Goal: Task Accomplishment & Management: Complete application form

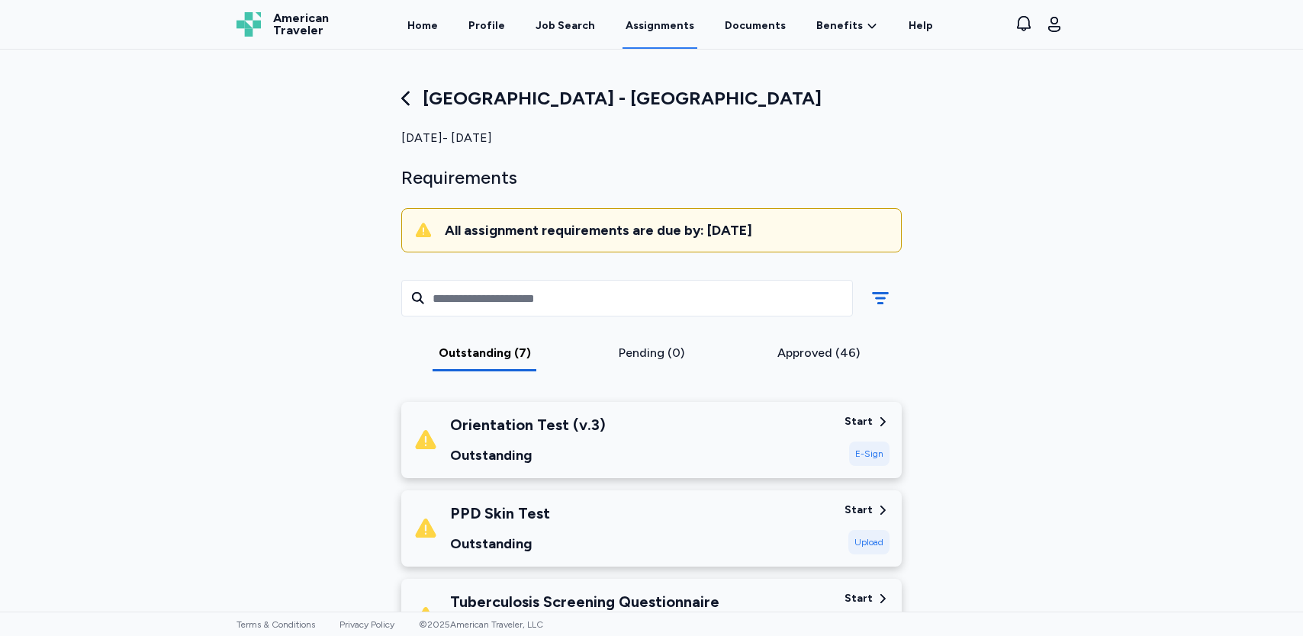
scroll to position [229, 0]
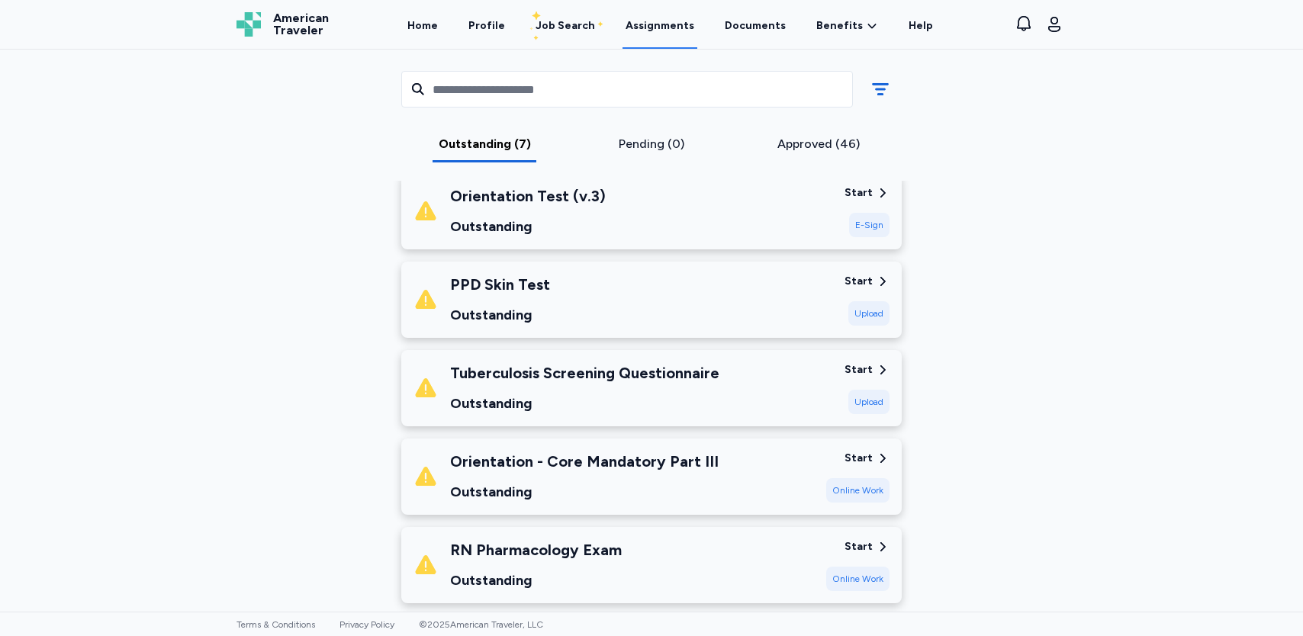
click at [564, 218] on div "Outstanding" at bounding box center [528, 226] width 156 height 21
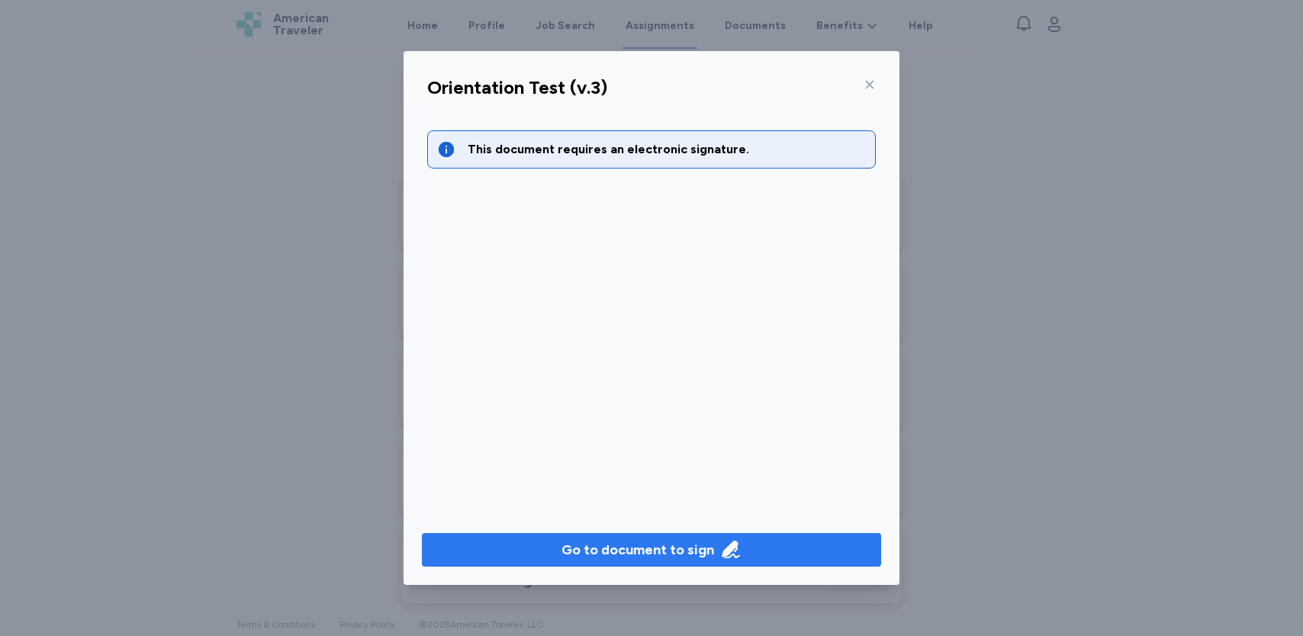
click at [603, 549] on div "Go to document to sign" at bounding box center [638, 550] width 153 height 21
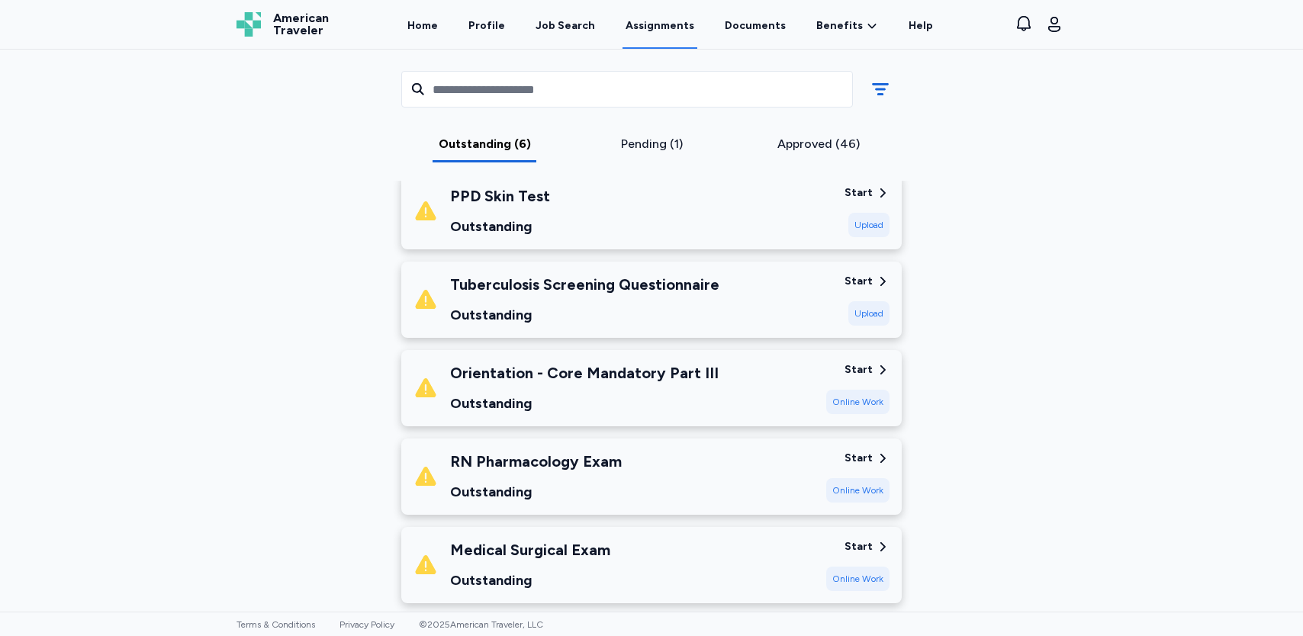
click at [861, 358] on div "Orientation - Core Mandatory Part III Outstanding Start Online Work" at bounding box center [651, 388] width 501 height 76
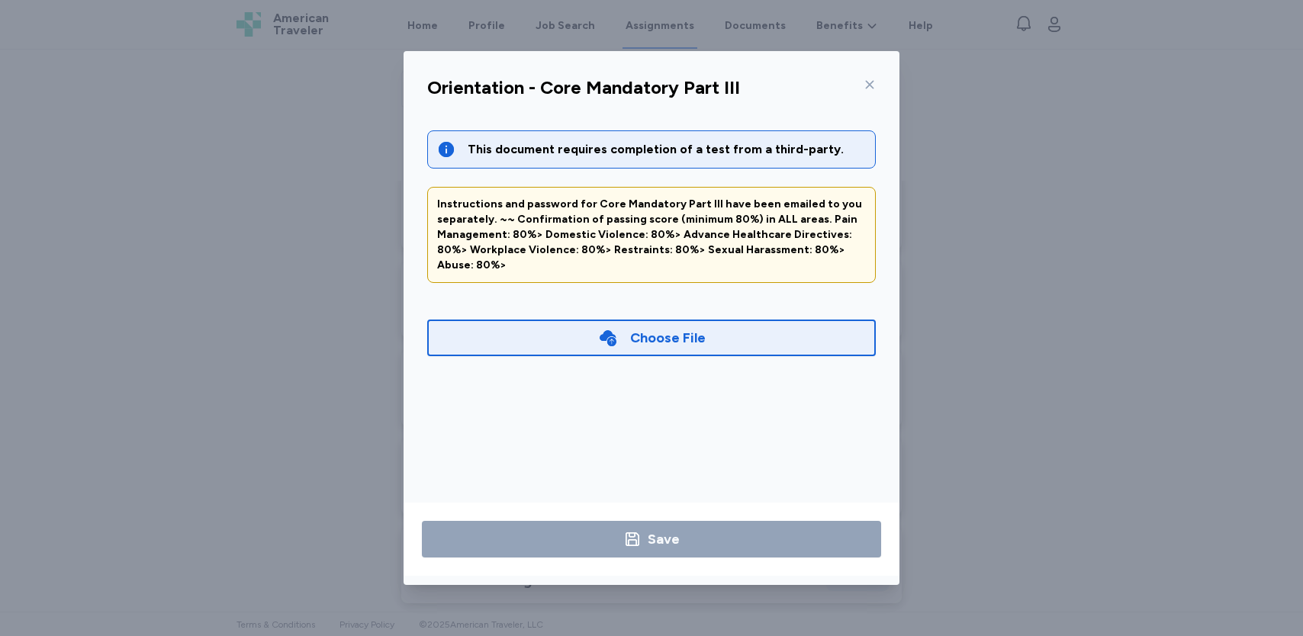
click at [873, 83] on icon at bounding box center [870, 85] width 12 height 12
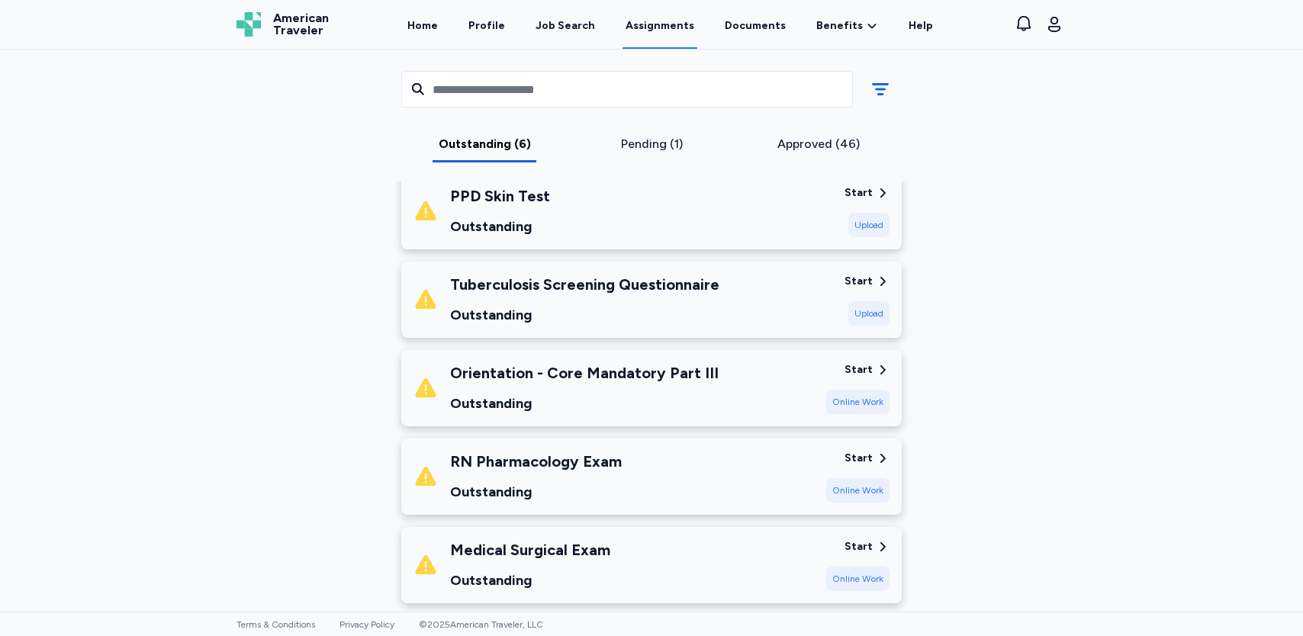
scroll to position [458, 0]
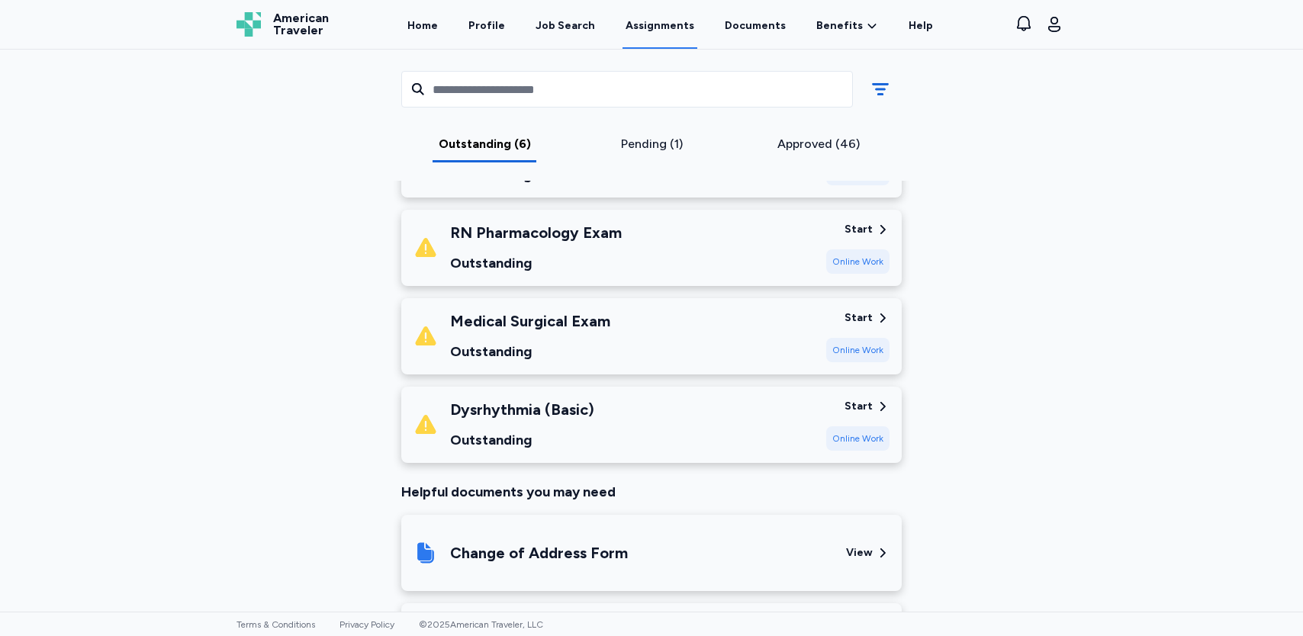
click at [852, 405] on div "Start" at bounding box center [859, 406] width 28 height 15
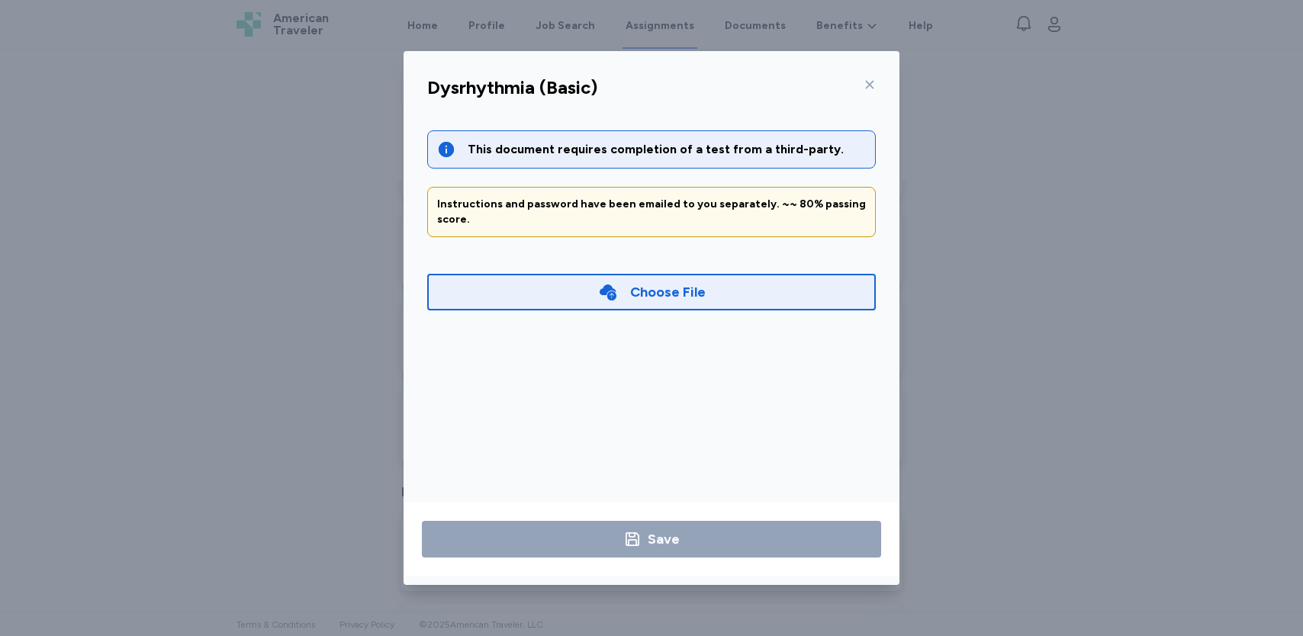
click at [862, 89] on div at bounding box center [867, 85] width 18 height 24
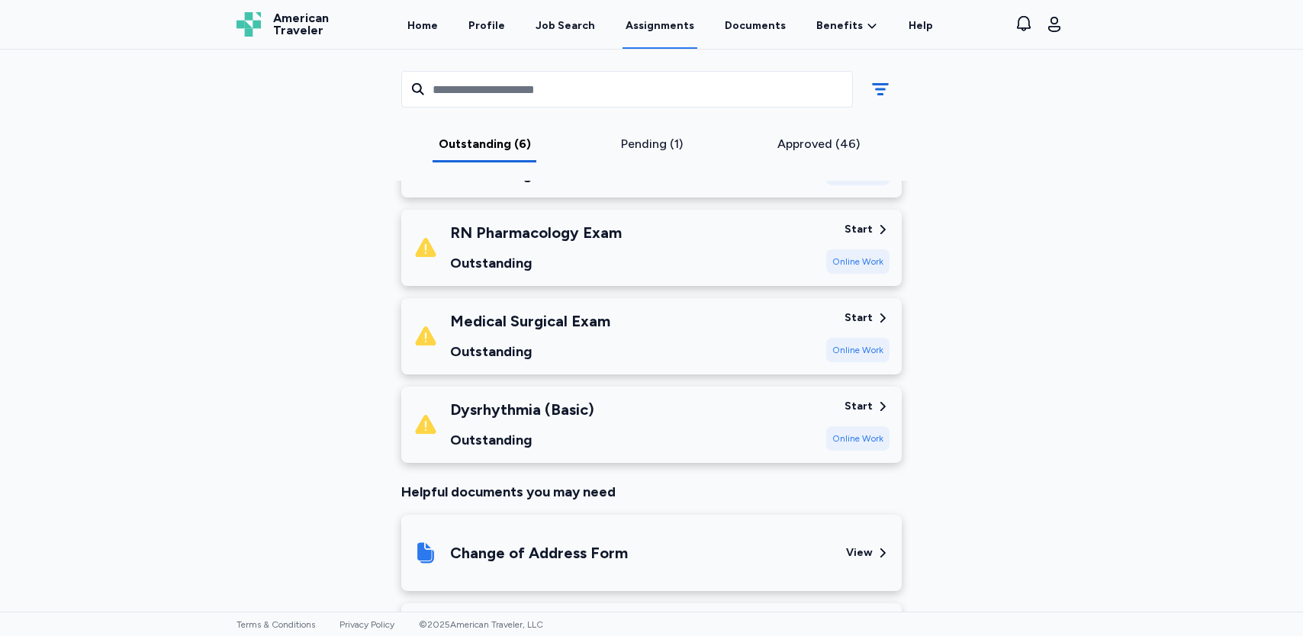
click at [595, 392] on div "Dysrhythmia (Basic) Outstanding Start Online Work" at bounding box center [651, 425] width 501 height 76
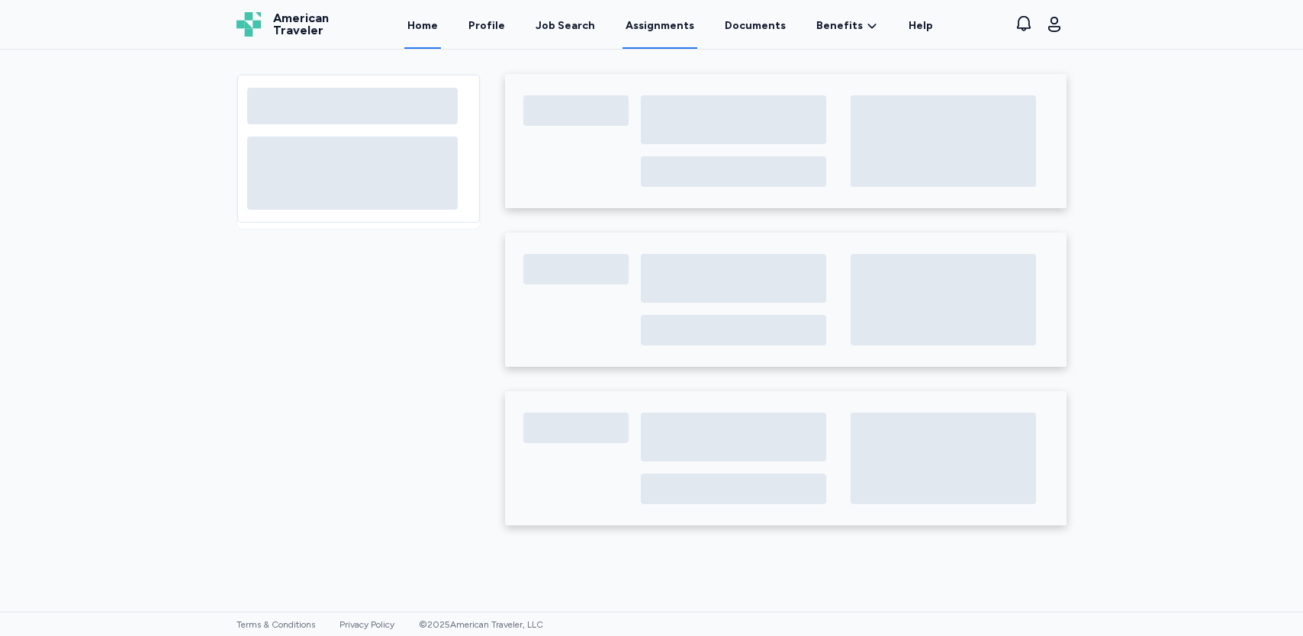
click at [672, 24] on link "Assignments" at bounding box center [660, 25] width 75 height 47
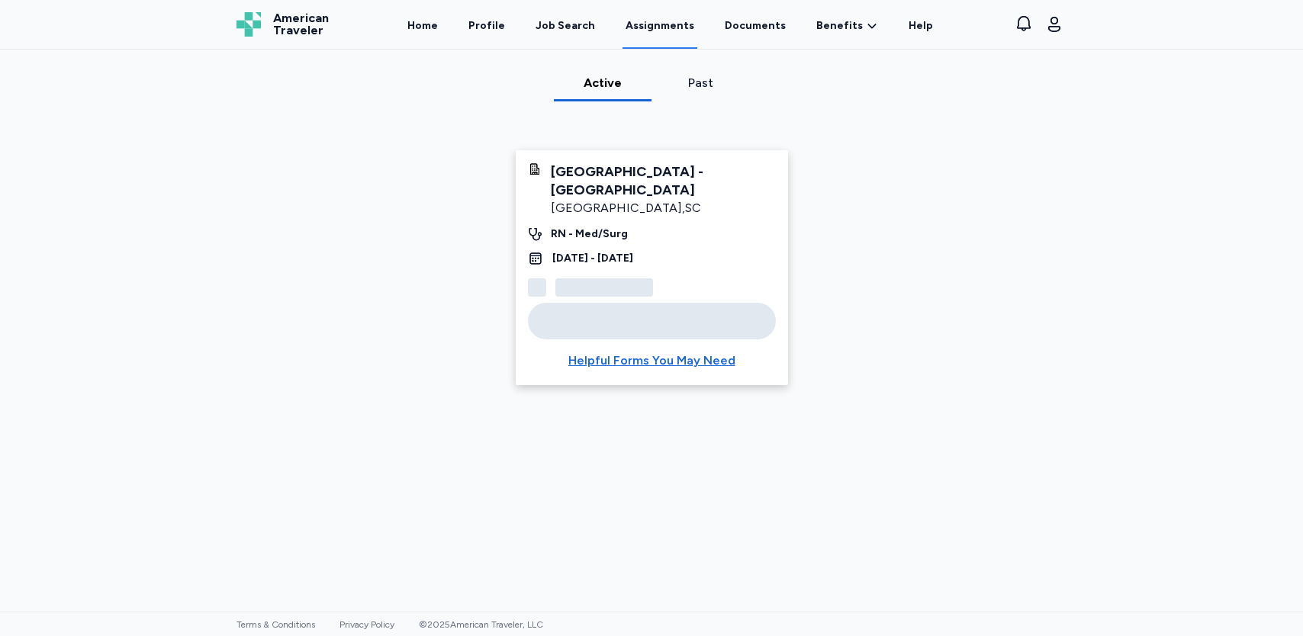
click at [658, 161] on div "Piedmont Medical Center - Fort Mill Fort Mill , SC RN - Med/Surg Oct 20, 2025 -…" at bounding box center [652, 267] width 272 height 235
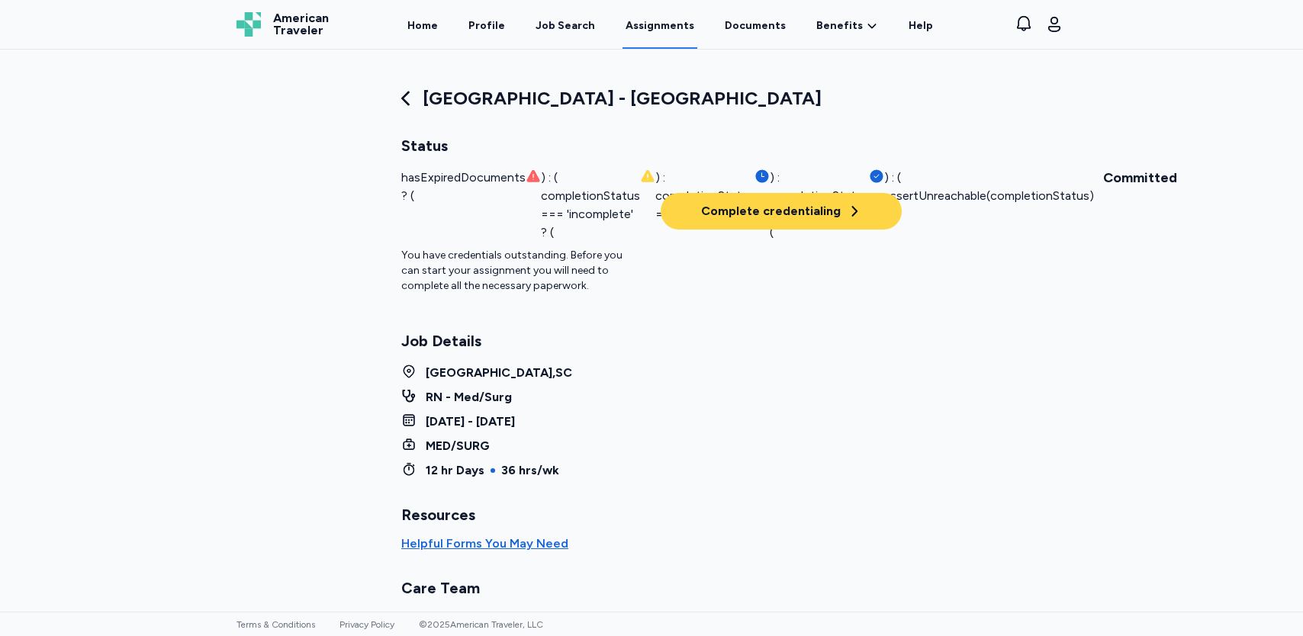
click at [767, 219] on div "Complete credentialing" at bounding box center [781, 211] width 161 height 18
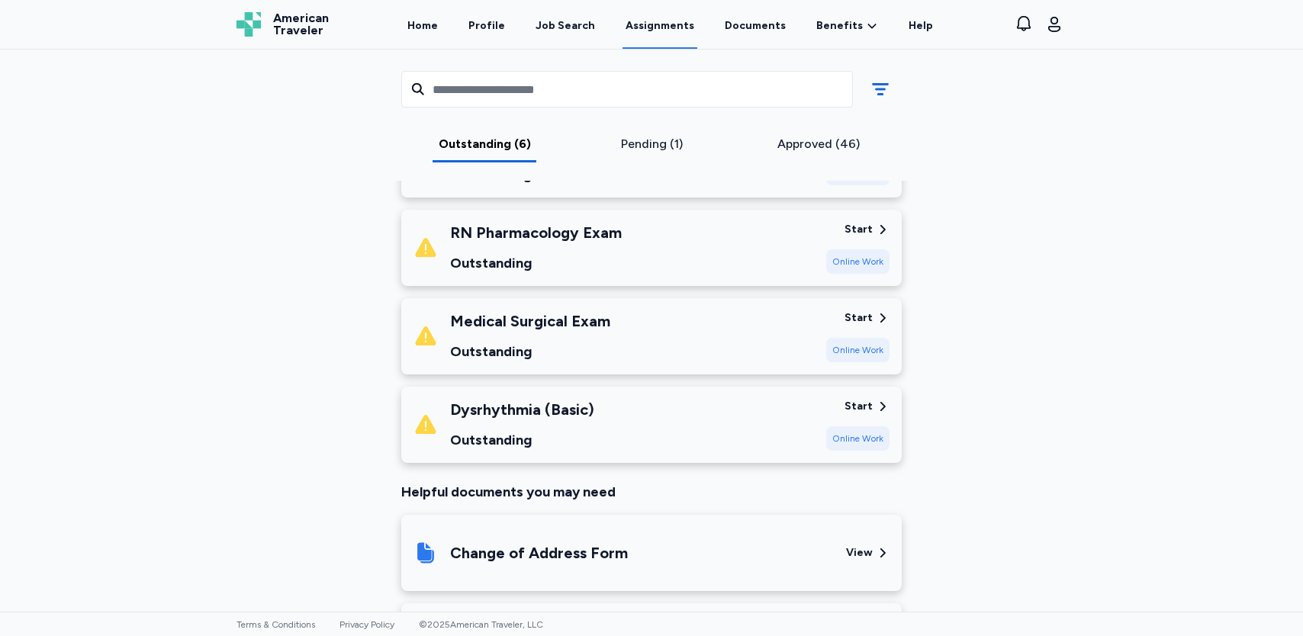
scroll to position [229, 0]
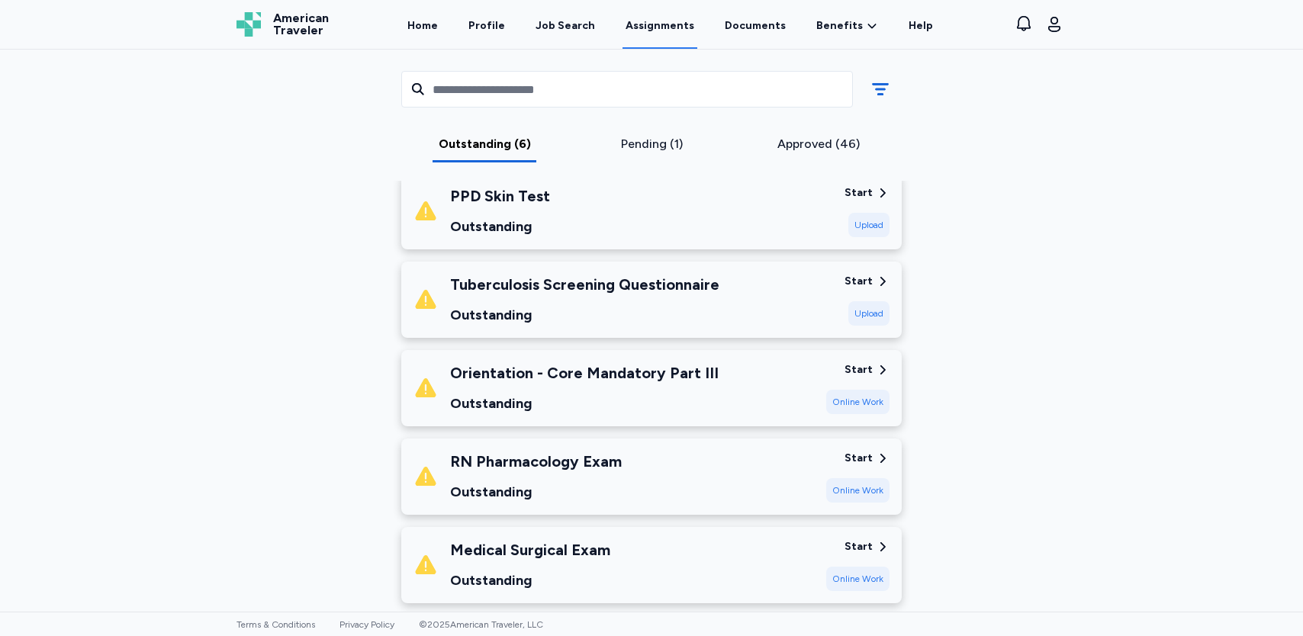
click at [858, 284] on div "Start" at bounding box center [859, 281] width 28 height 15
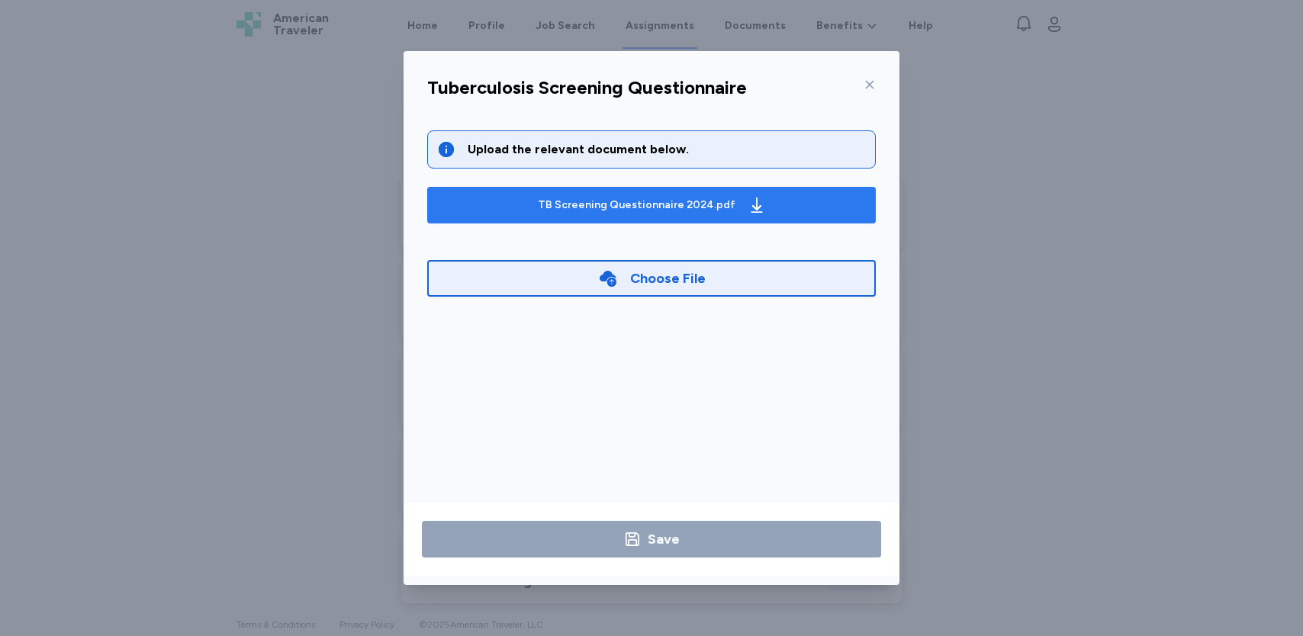
click at [725, 201] on div "TB Screening Questionnaire 2024.pdf" at bounding box center [637, 205] width 198 height 15
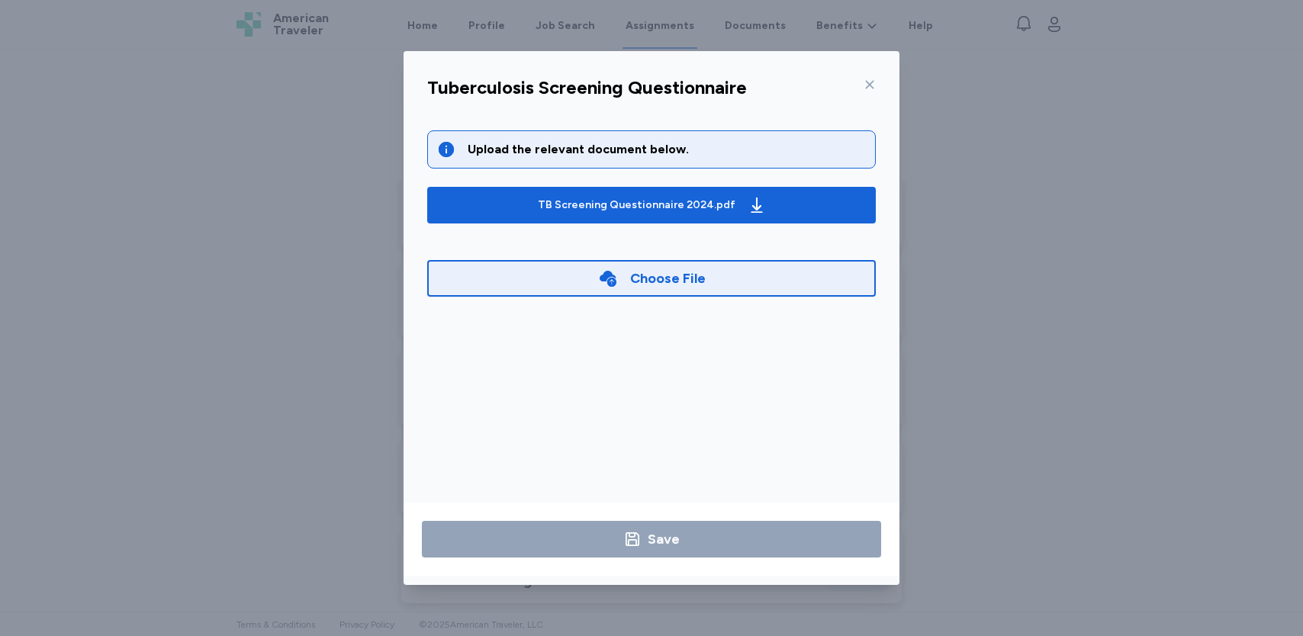
click at [871, 86] on icon at bounding box center [870, 85] width 12 height 12
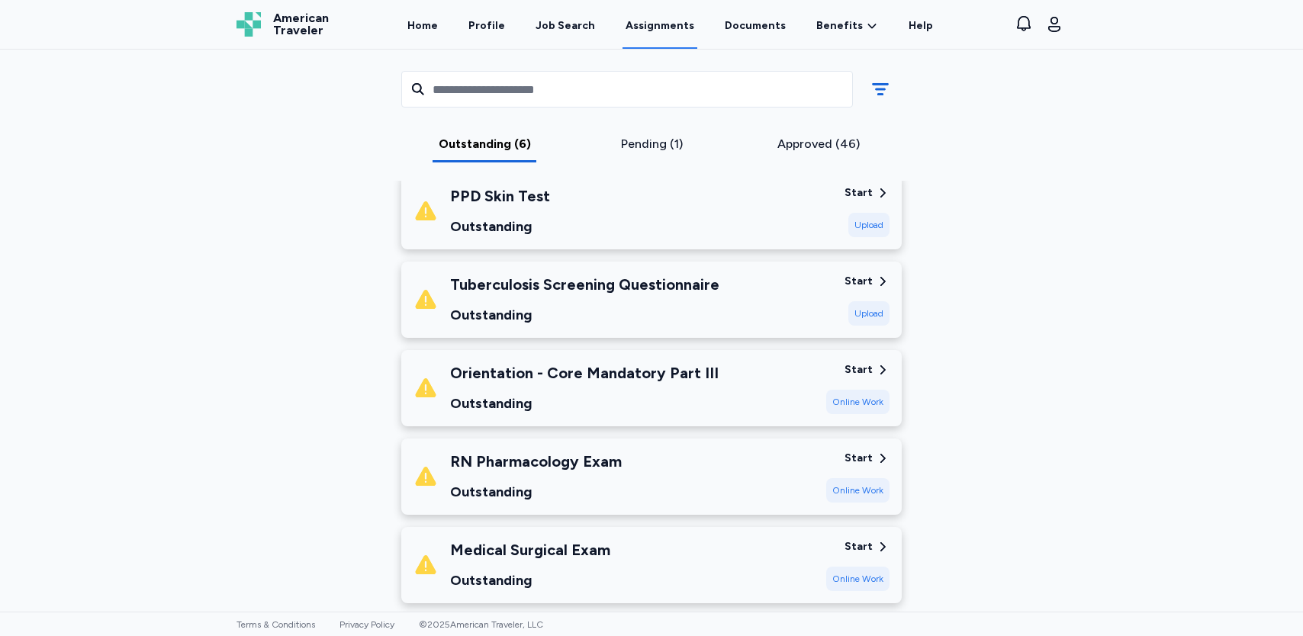
click at [850, 191] on div "Start" at bounding box center [859, 192] width 28 height 15
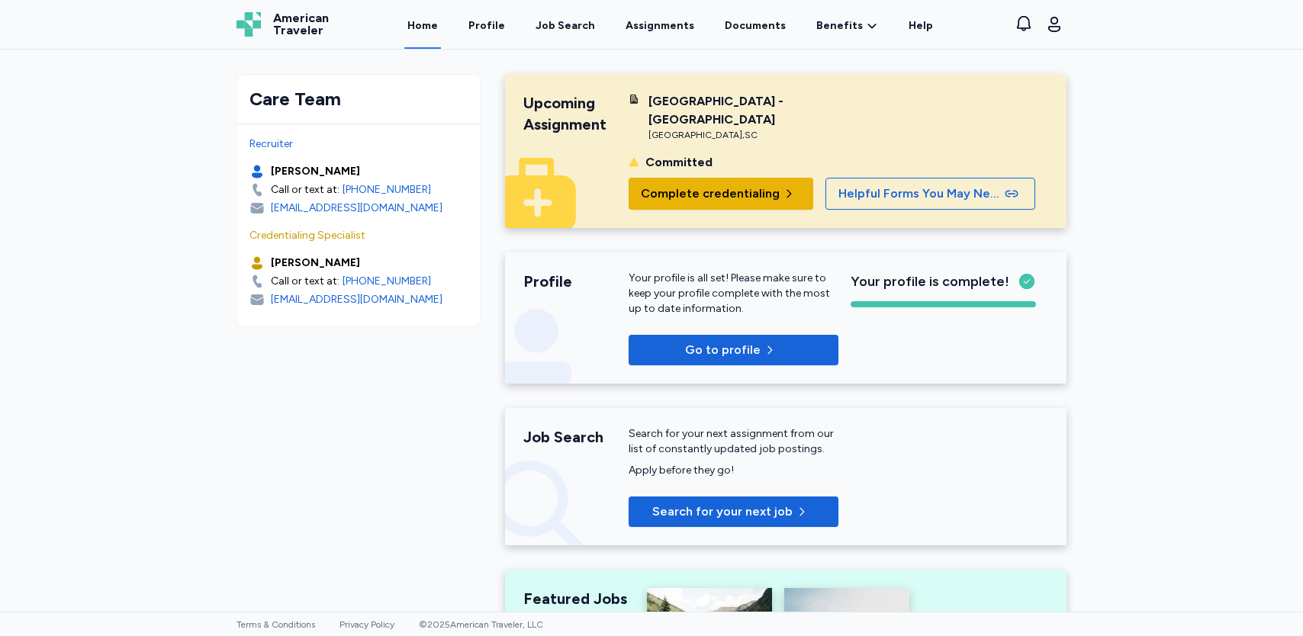
click at [706, 196] on span "Complete credentialing" at bounding box center [710, 194] width 139 height 18
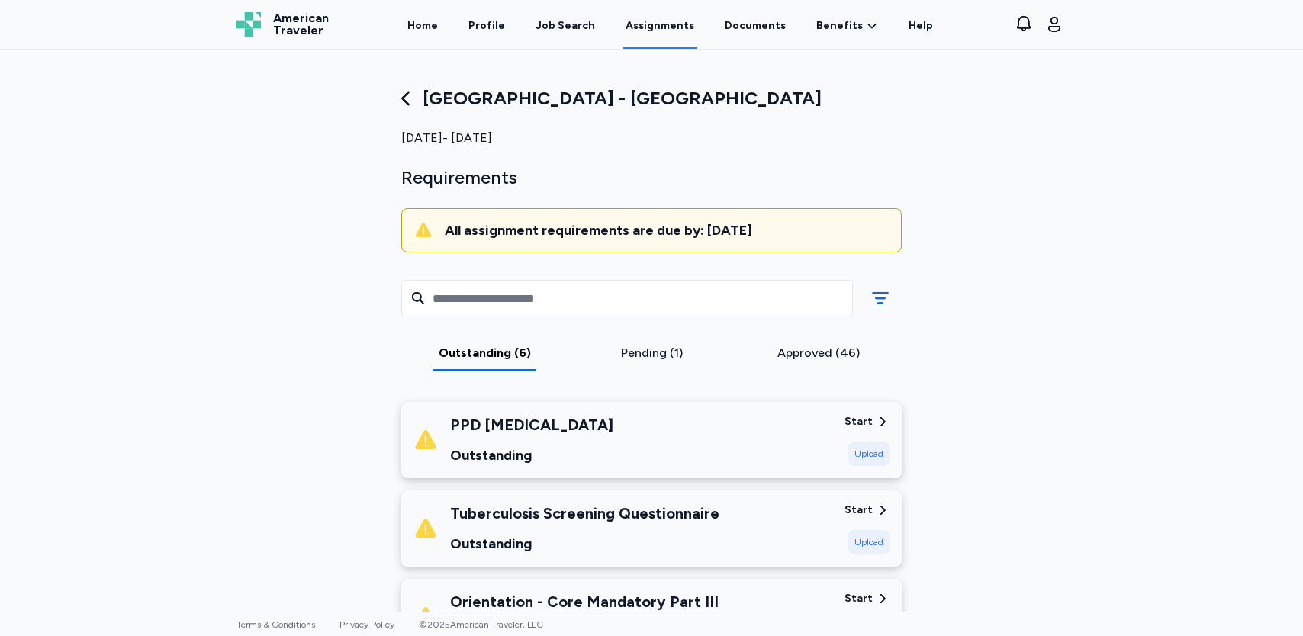
scroll to position [229, 0]
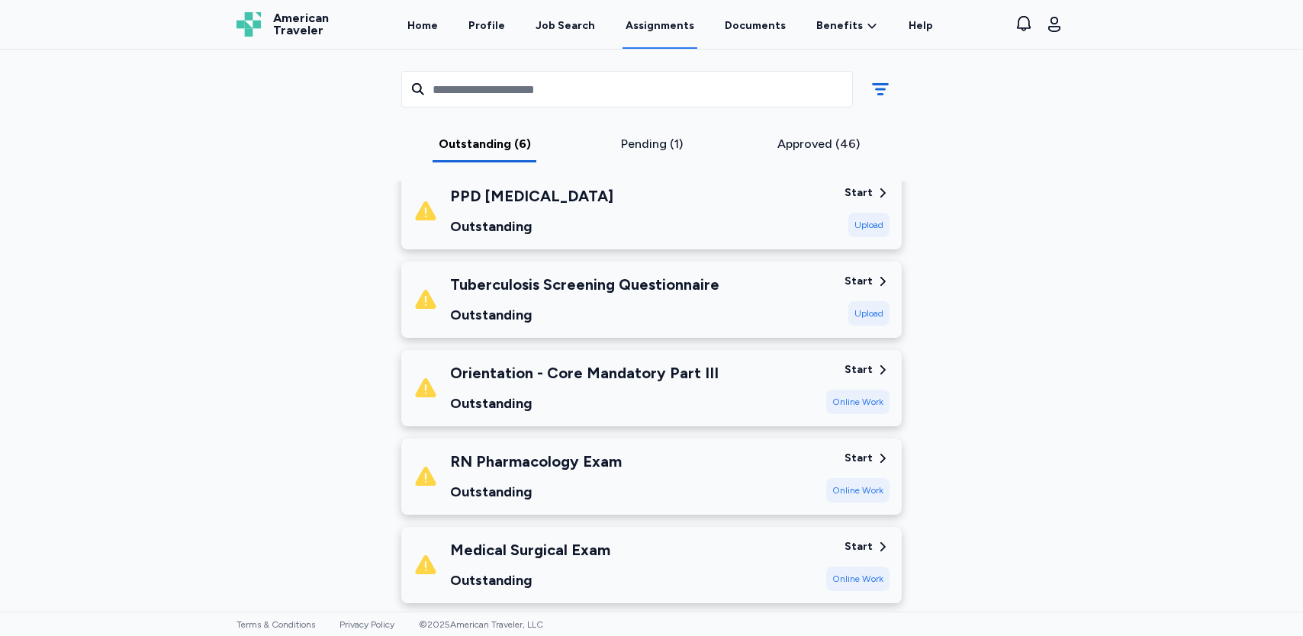
click at [864, 195] on div "Start" at bounding box center [859, 192] width 28 height 15
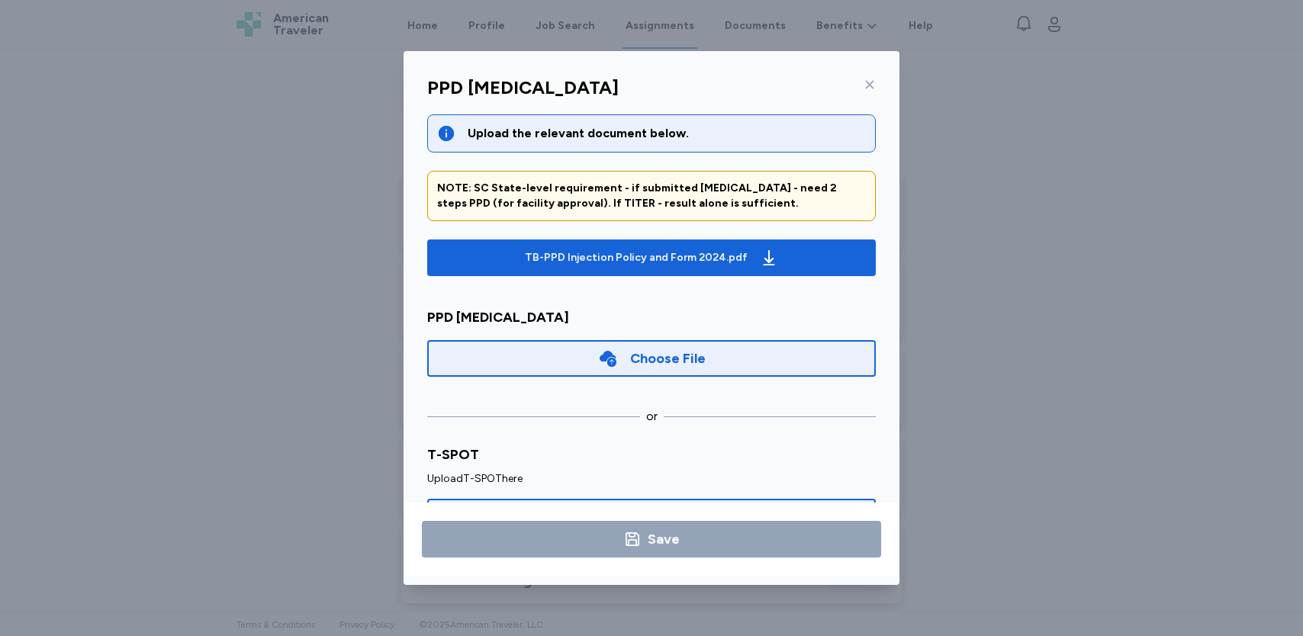
scroll to position [0, 0]
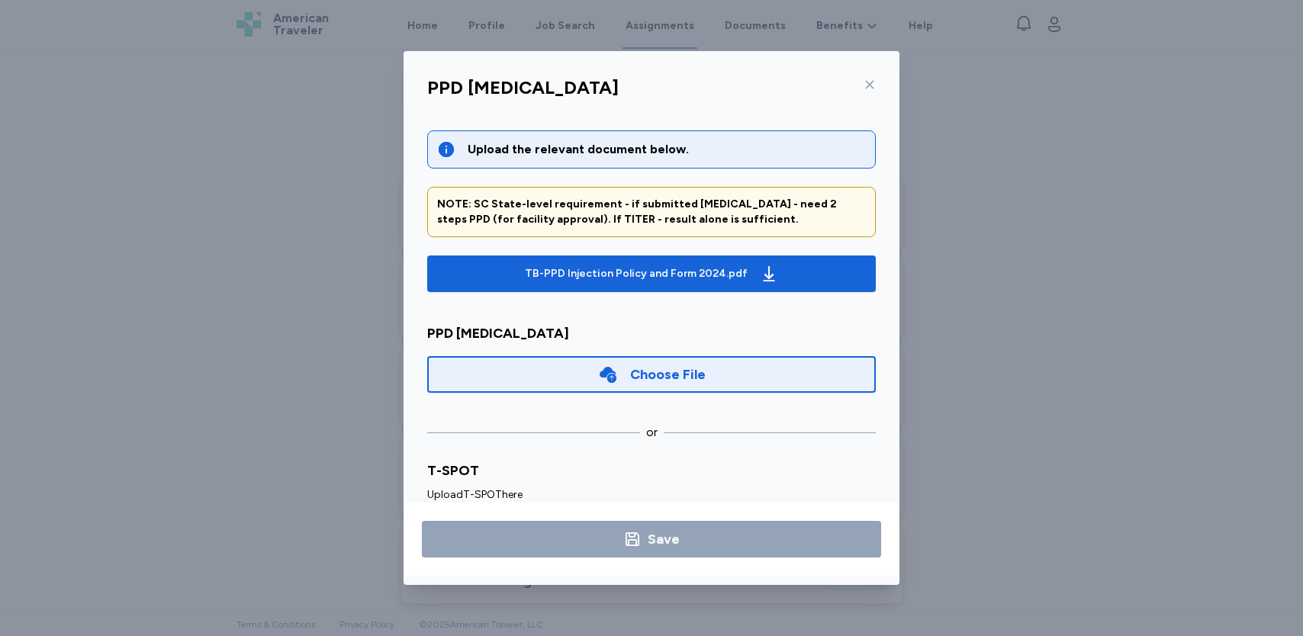
click at [867, 85] on icon at bounding box center [870, 85] width 12 height 12
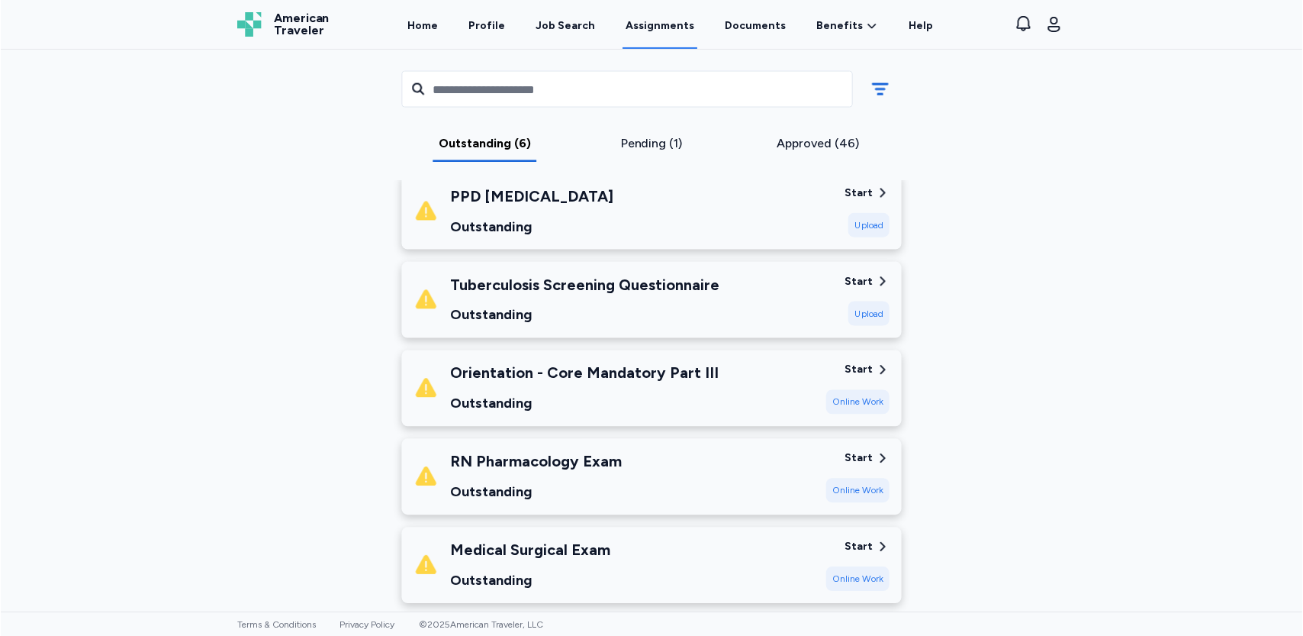
scroll to position [458, 0]
